Goal: Task Accomplishment & Management: Use online tool/utility

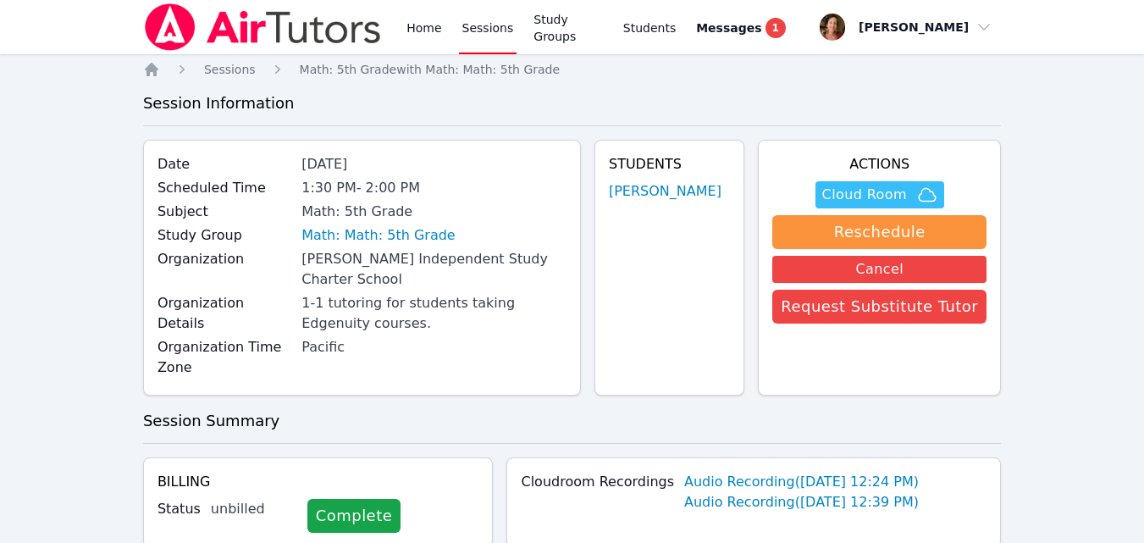
click at [831, 190] on button "Cloud Room" at bounding box center [879, 194] width 129 height 27
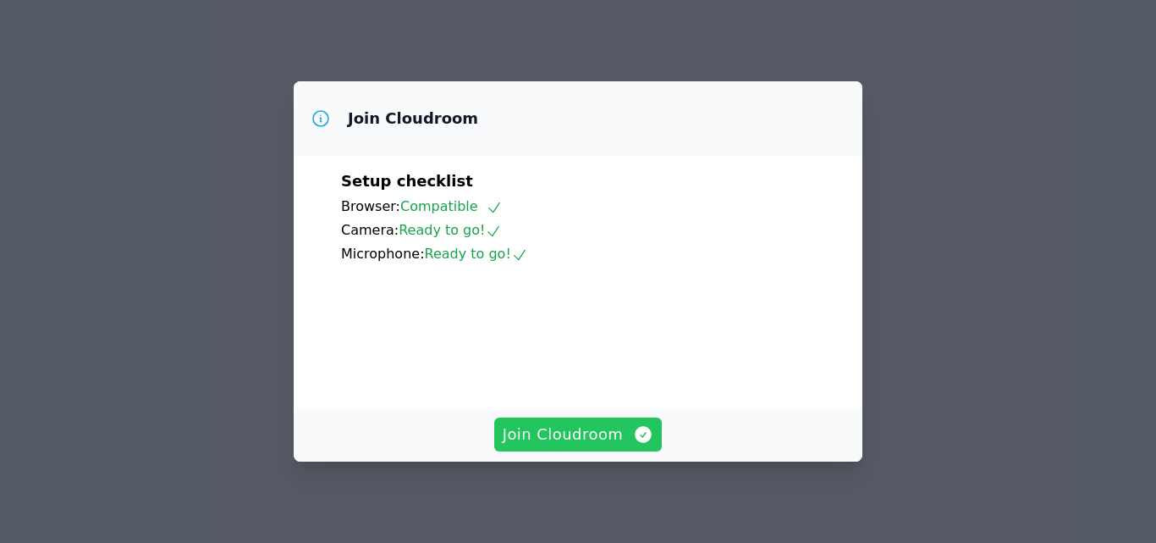
click at [600, 435] on span "Join Cloudroom" at bounding box center [579, 434] width 152 height 24
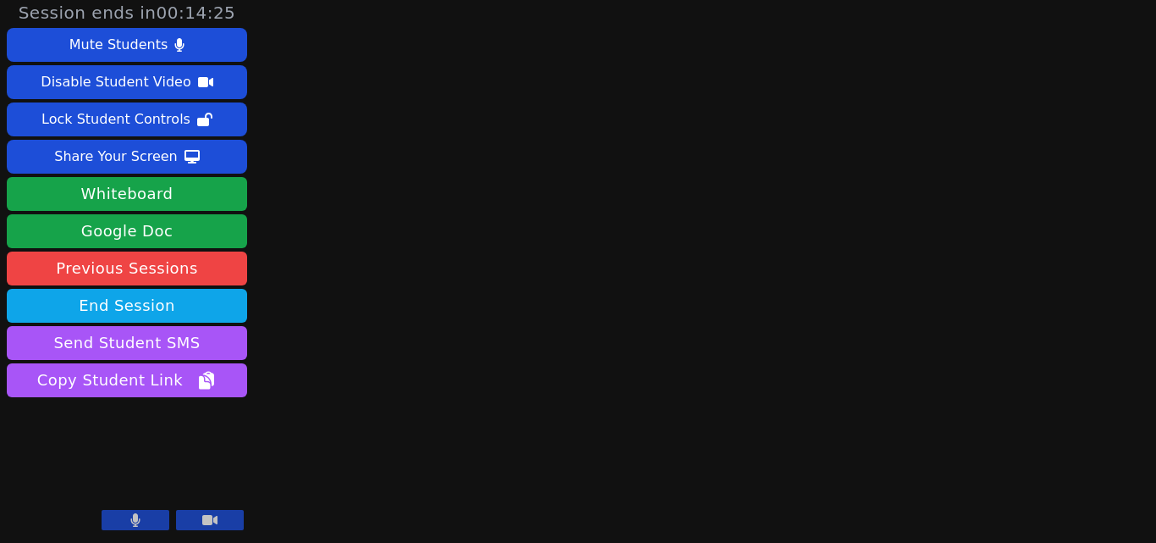
scroll to position [3, 0]
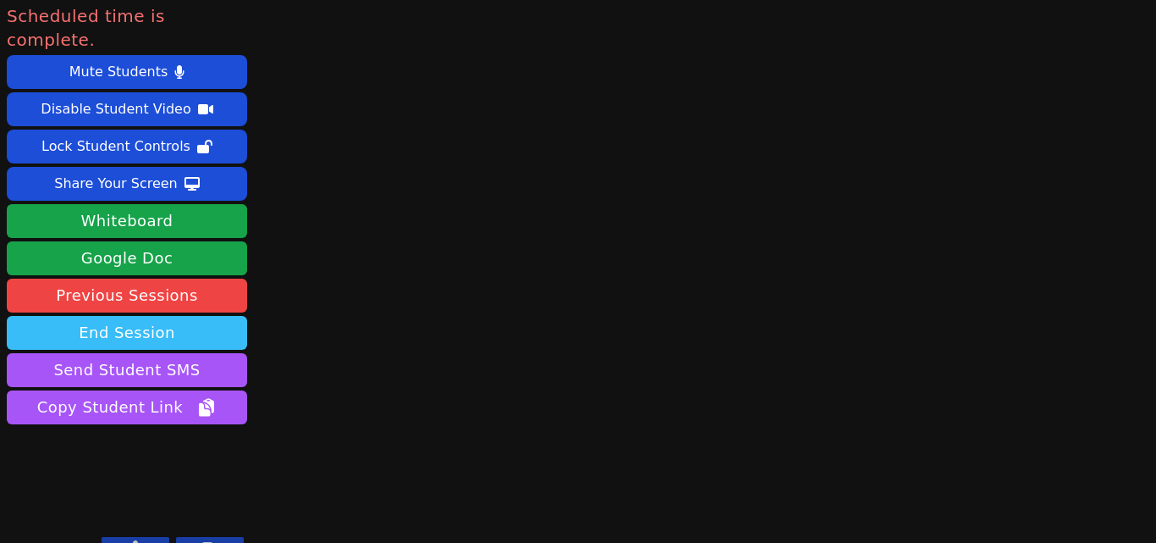
click at [163, 316] on button "End Session" at bounding box center [127, 333] width 240 height 34
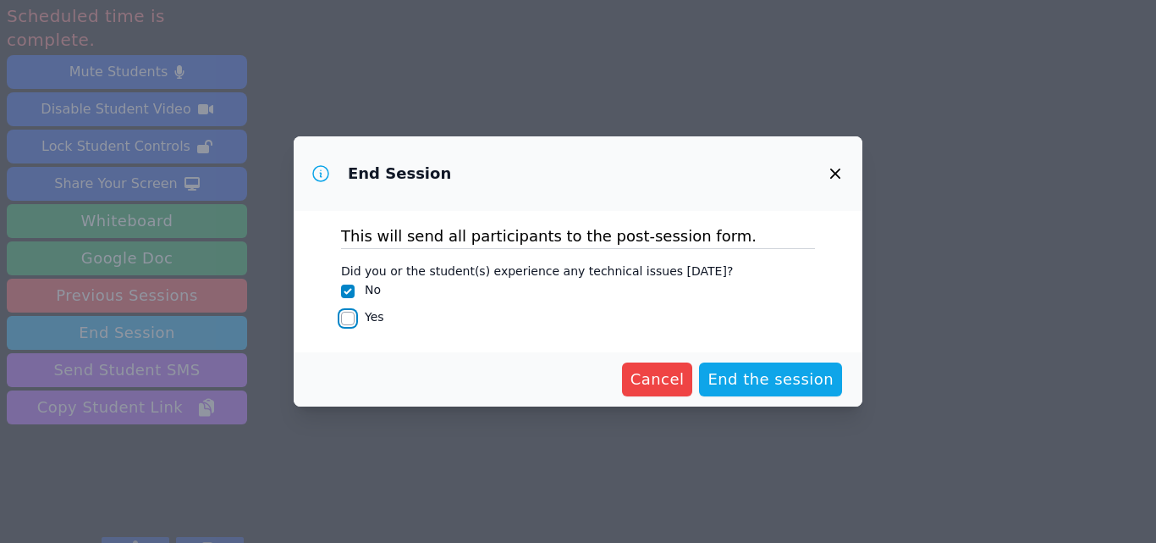
click at [350, 321] on input "Yes" at bounding box center [348, 319] width 14 height 14
checkbox input "true"
checkbox input "false"
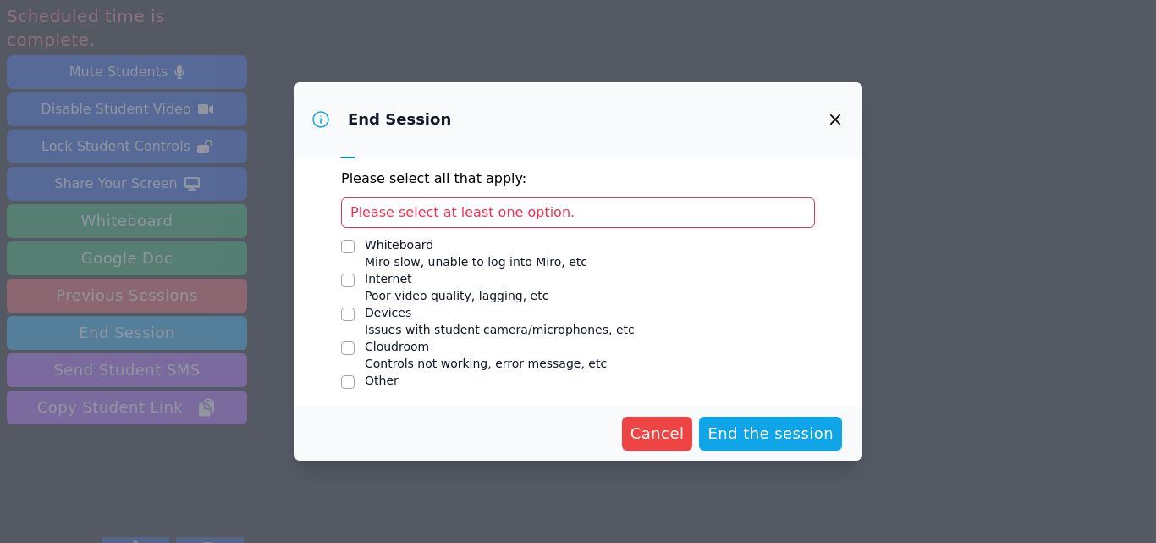
scroll to position [115, 0]
click at [350, 353] on input "Cloudroom Controls not working, error message, etc" at bounding box center [348, 349] width 14 height 14
checkbox input "true"
click at [536, 211] on span "Please provide required descriptions" at bounding box center [473, 213] width 247 height 16
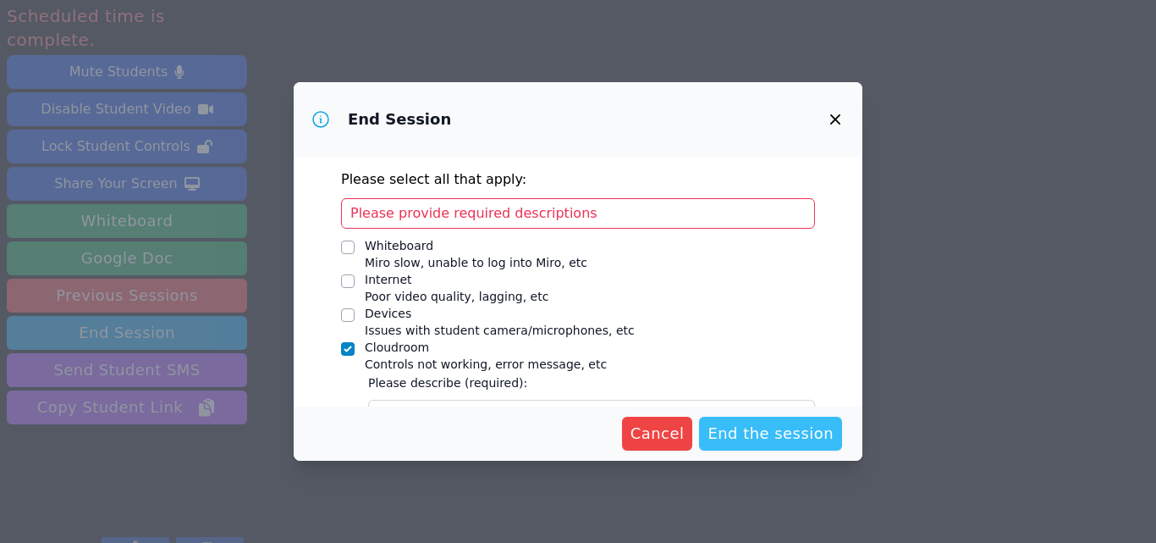
click at [763, 435] on span "End the session" at bounding box center [771, 434] width 126 height 24
click at [830, 436] on span "End the session" at bounding box center [771, 434] width 126 height 24
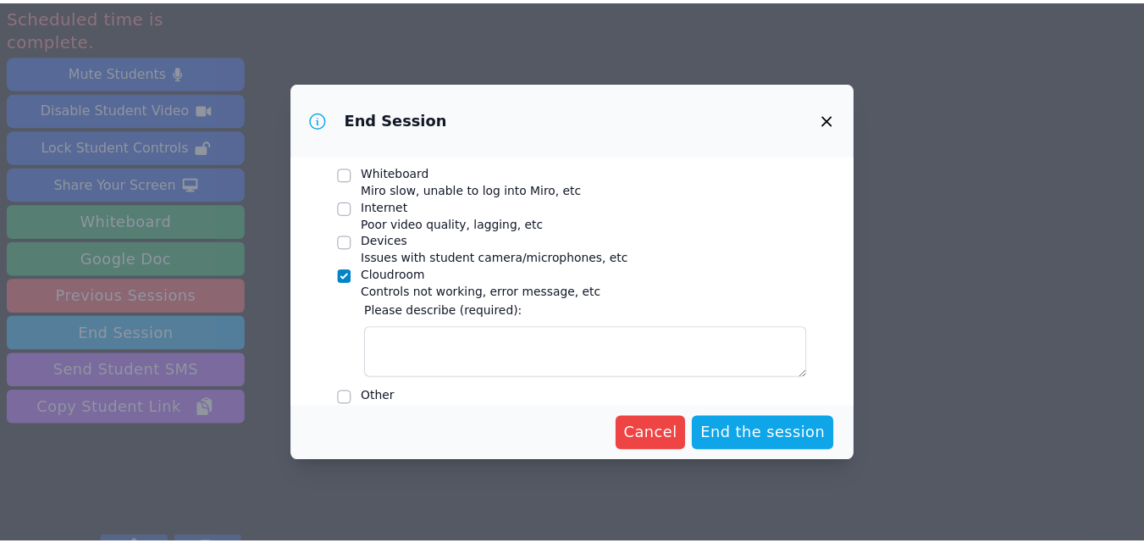
scroll to position [210, 0]
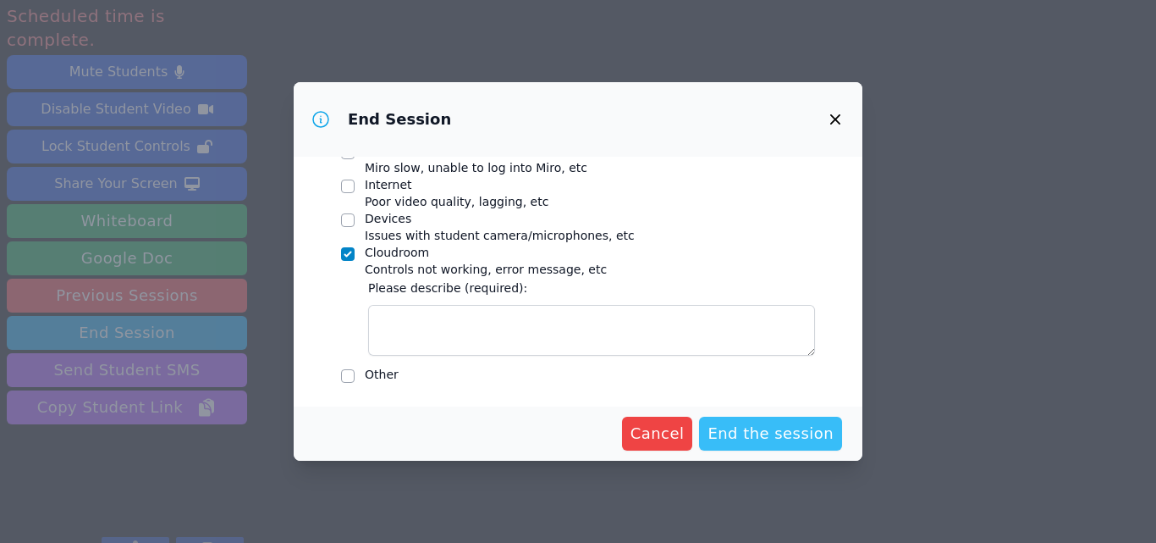
click at [805, 432] on span "End the session" at bounding box center [771, 434] width 126 height 24
click at [790, 432] on span "End the session" at bounding box center [771, 434] width 126 height 24
click at [786, 431] on span "End the session" at bounding box center [771, 434] width 126 height 24
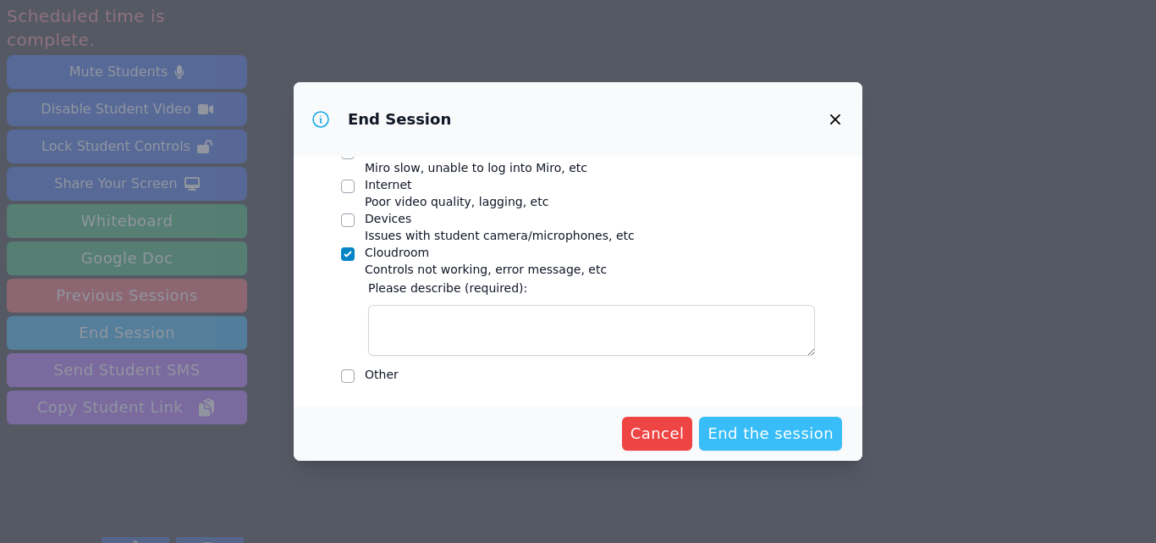
click at [786, 431] on span "End the session" at bounding box center [771, 434] width 126 height 24
click at [839, 115] on icon "button" at bounding box center [835, 119] width 10 height 10
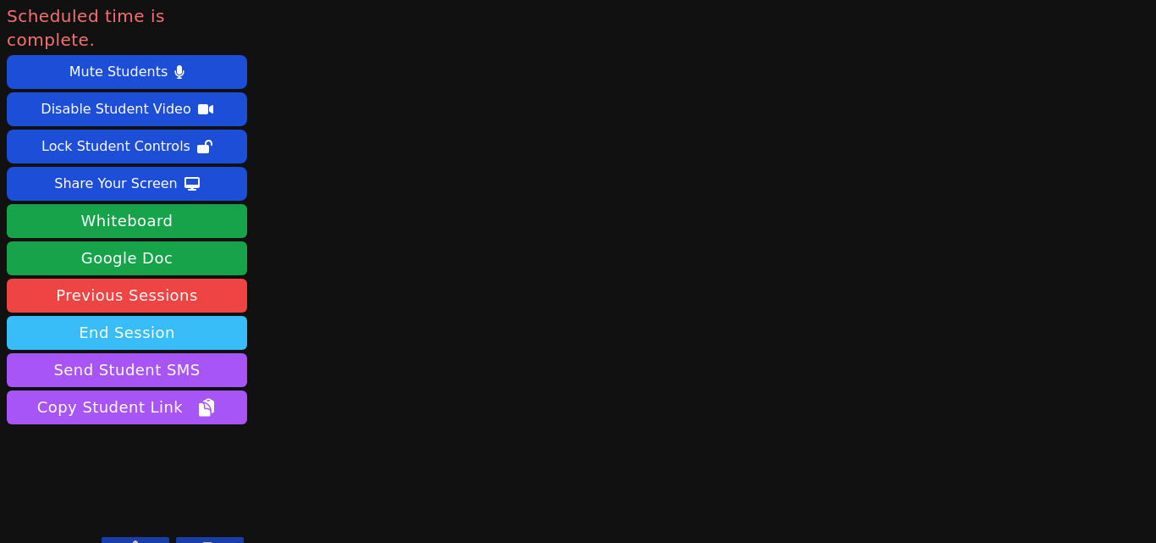
click at [197, 316] on button "End Session" at bounding box center [127, 333] width 240 height 34
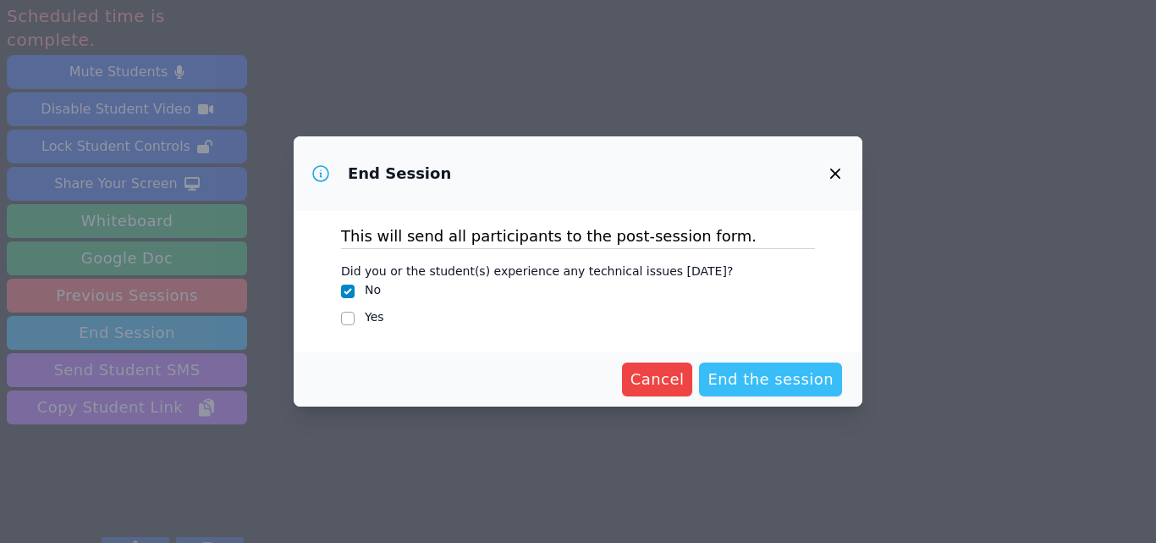
click at [737, 381] on span "End the session" at bounding box center [771, 379] width 126 height 24
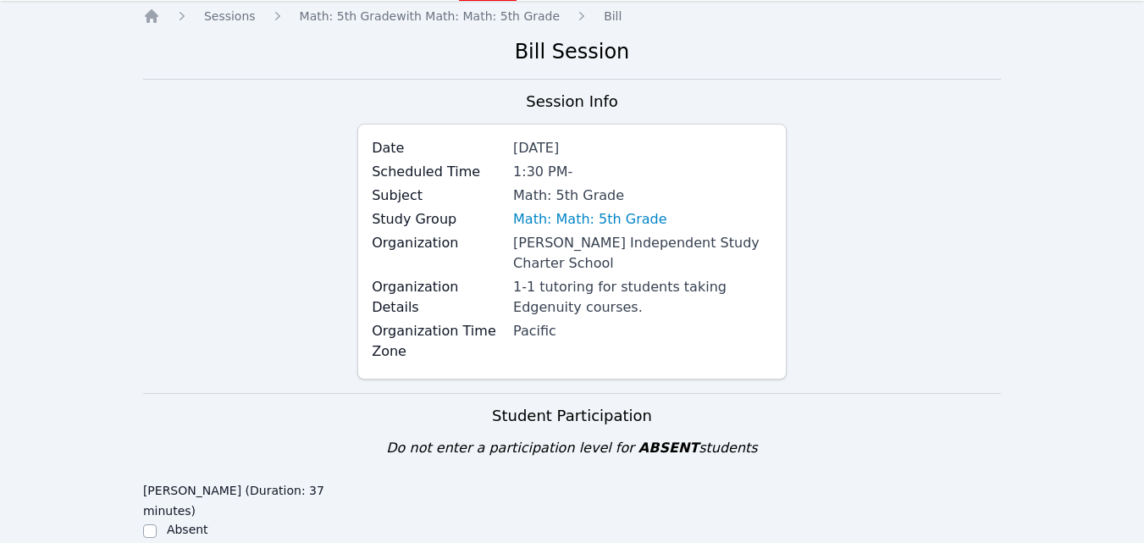
scroll to position [68, 0]
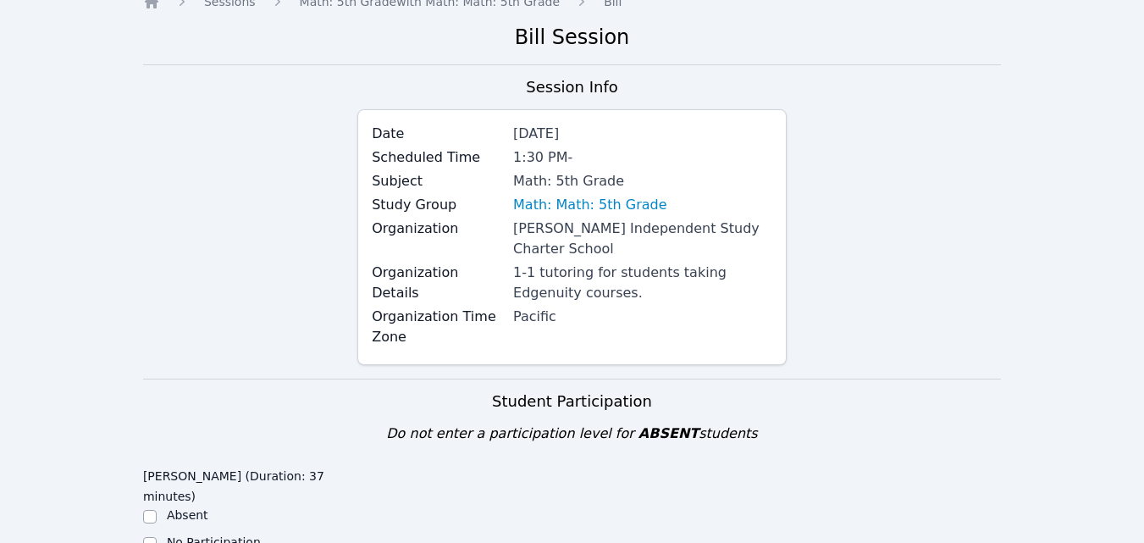
scroll to position [68, 0]
